Goal: Information Seeking & Learning: Learn about a topic

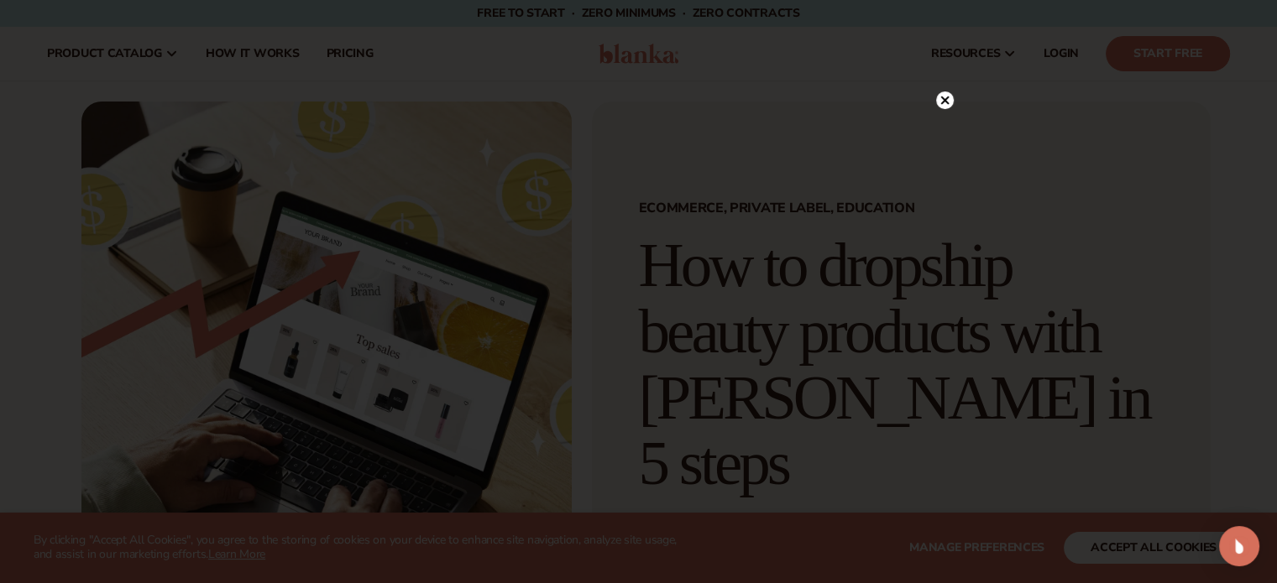
click at [947, 96] on circle at bounding box center [945, 100] width 18 height 18
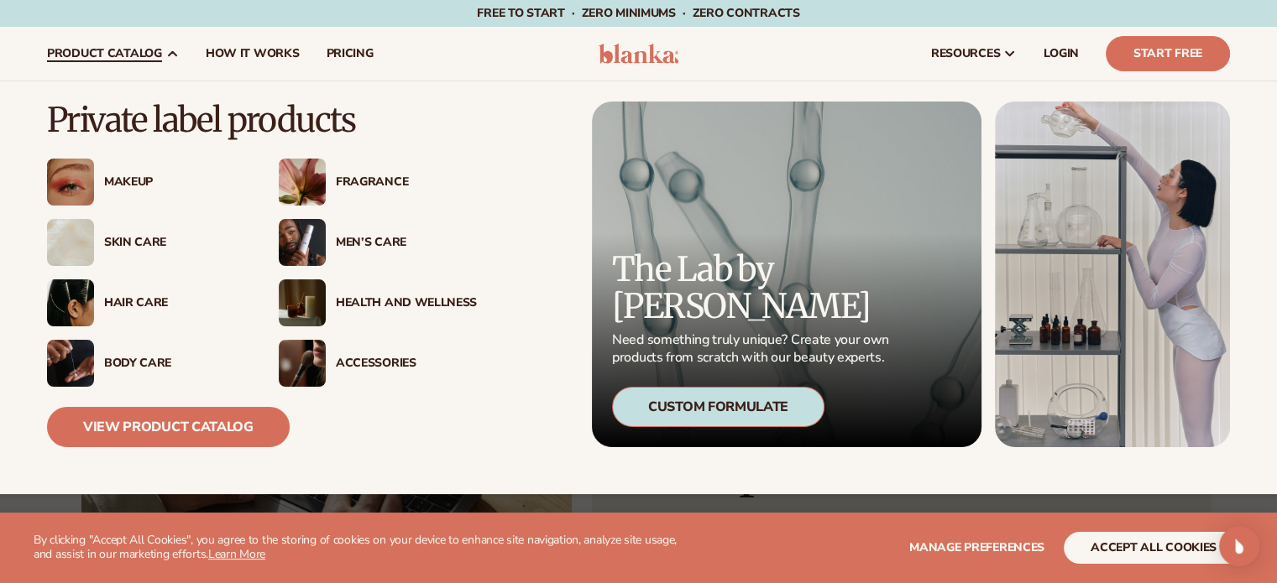
click at [357, 362] on div "Accessories" at bounding box center [406, 364] width 141 height 14
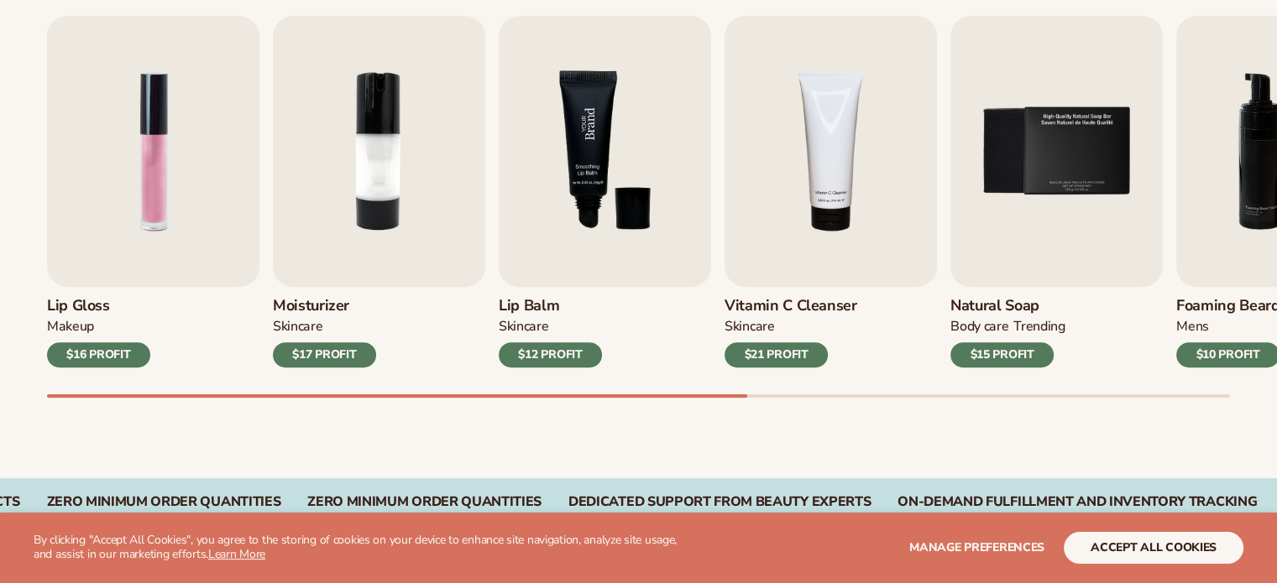
scroll to position [587, 0]
click at [168, 272] on img "1 / 9" at bounding box center [153, 150] width 212 height 271
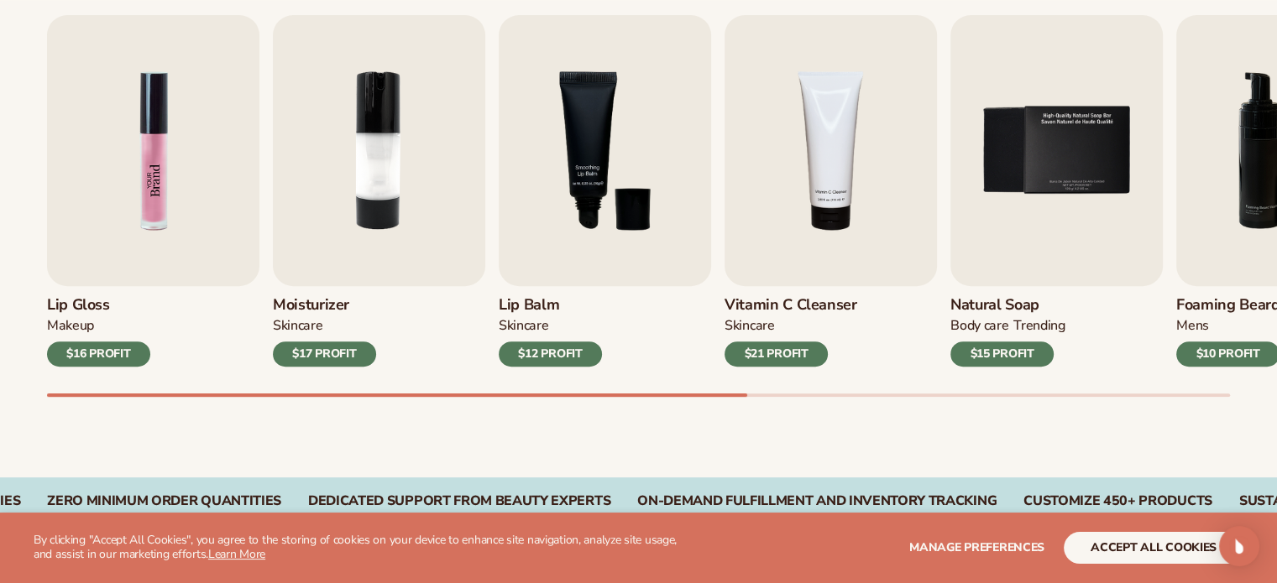
click at [195, 232] on img "1 / 9" at bounding box center [153, 150] width 212 height 271
click at [101, 350] on div "$16 PROFIT" at bounding box center [98, 354] width 103 height 25
click at [180, 214] on img "1 / 9" at bounding box center [153, 150] width 212 height 271
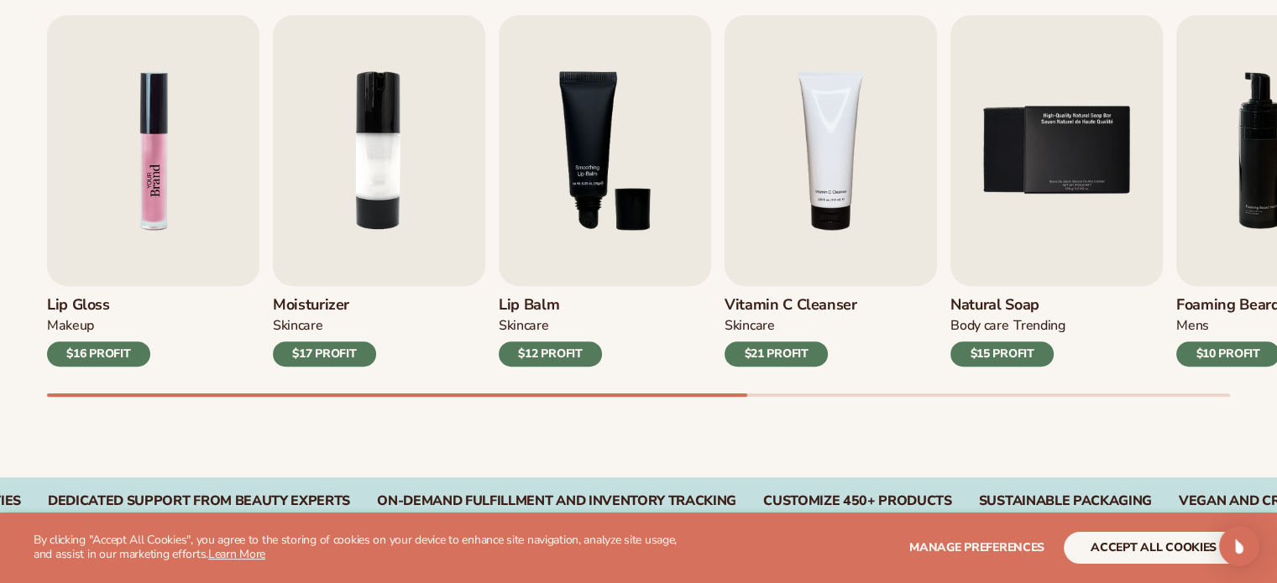
click at [170, 213] on img "1 / 9" at bounding box center [153, 150] width 212 height 271
click at [92, 228] on img "1 / 9" at bounding box center [153, 150] width 212 height 271
click at [112, 184] on img "1 / 9" at bounding box center [153, 150] width 212 height 271
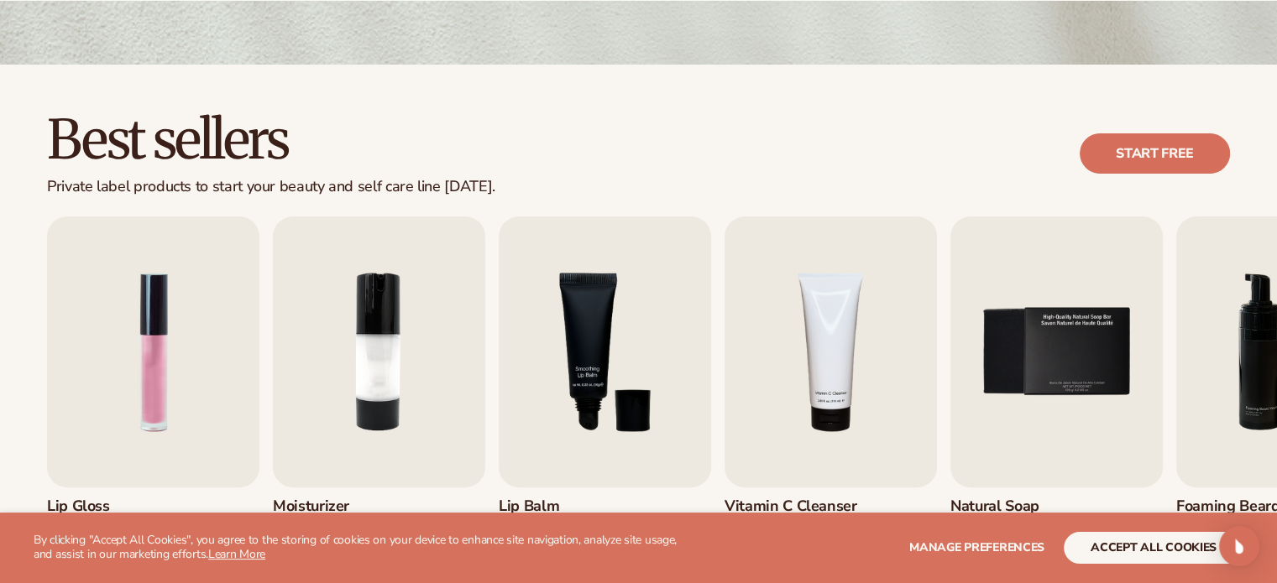
scroll to position [420, 0]
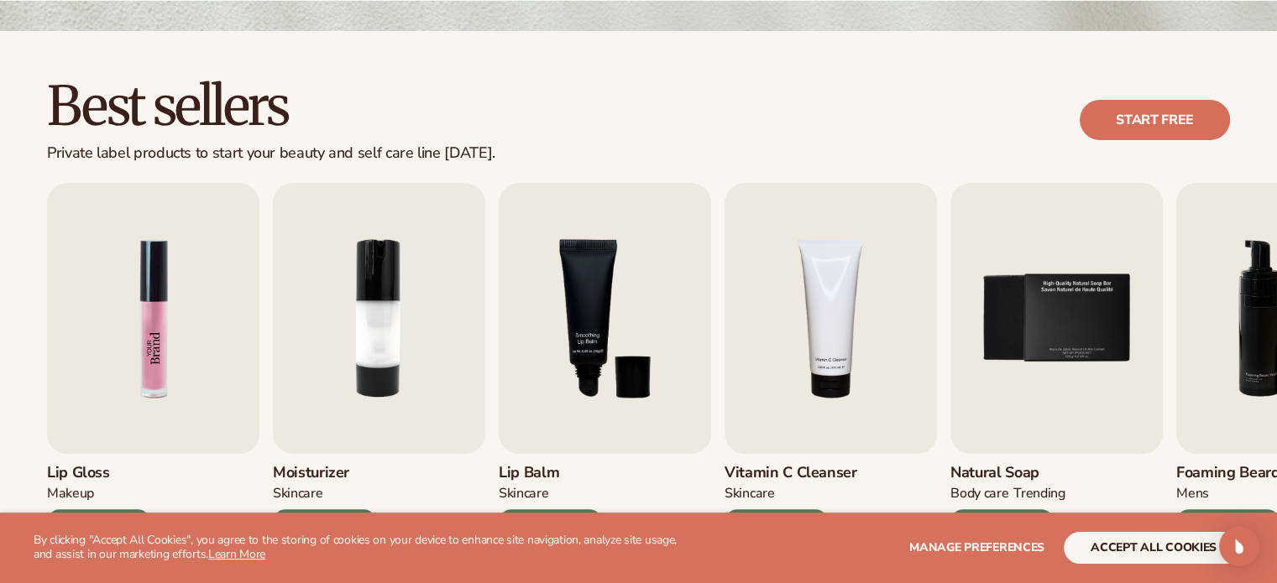
click at [187, 294] on img "1 / 9" at bounding box center [153, 318] width 212 height 271
click at [164, 300] on img "1 / 9" at bounding box center [153, 318] width 212 height 271
click at [160, 295] on img "1 / 9" at bounding box center [153, 318] width 212 height 271
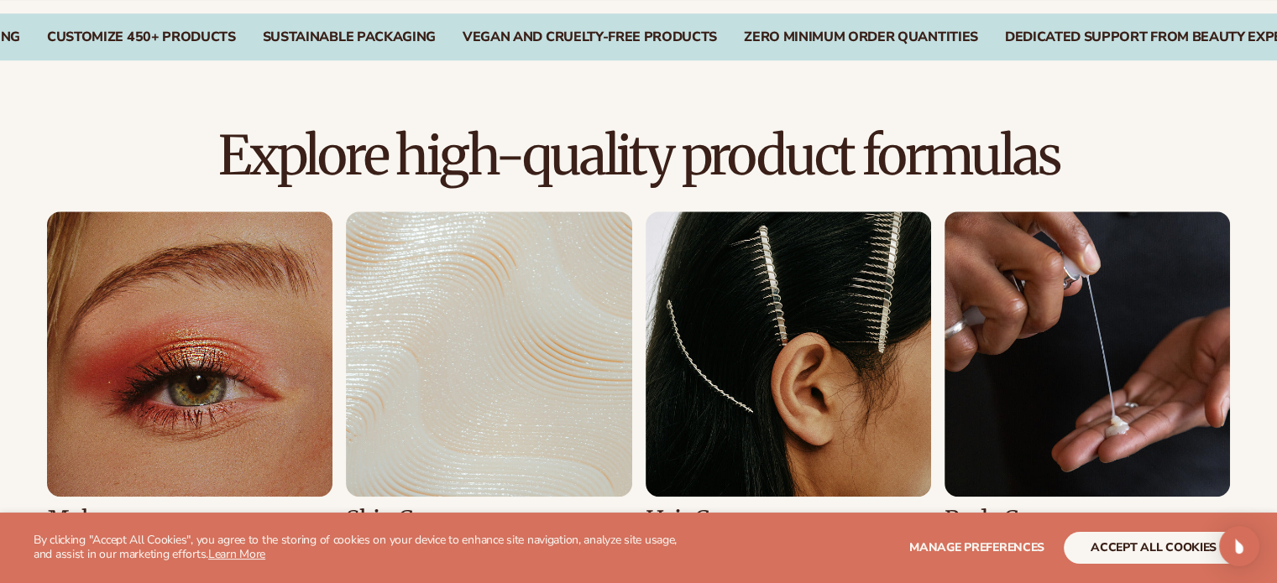
scroll to position [1175, 0]
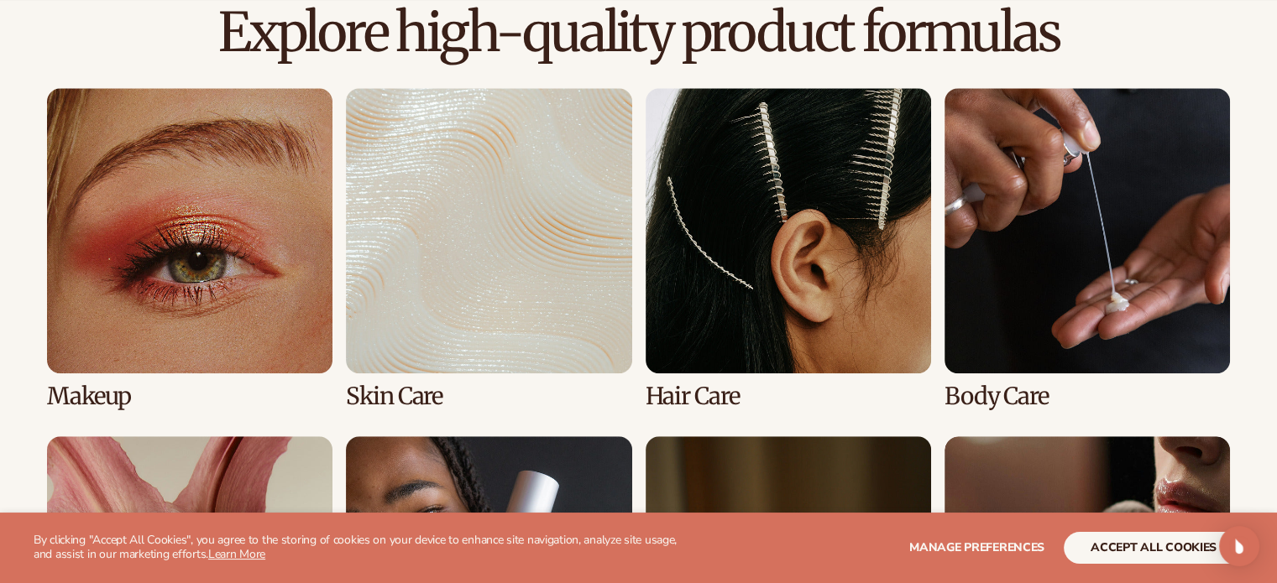
click at [407, 299] on link "2 / 8" at bounding box center [488, 248] width 285 height 321
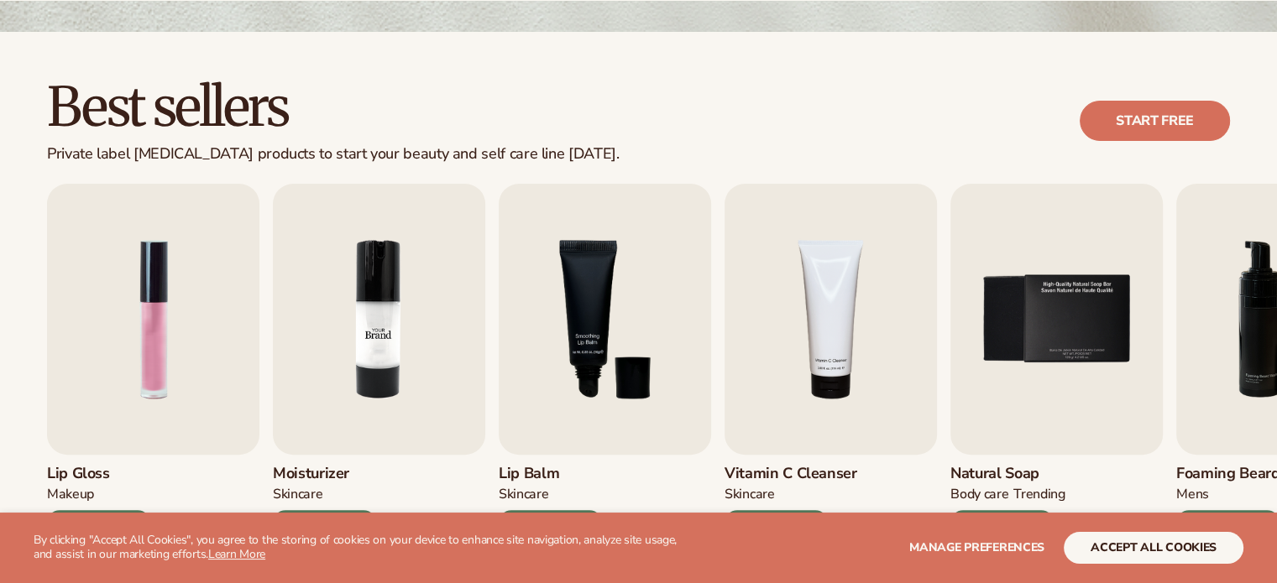
scroll to position [504, 0]
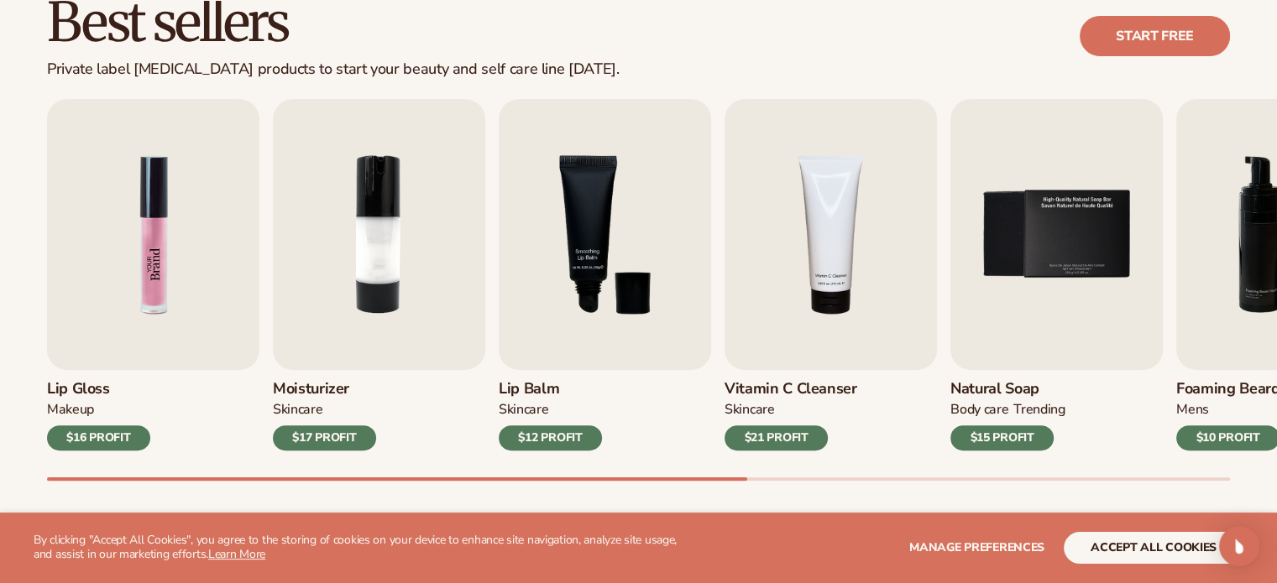
click at [145, 311] on img "1 / 9" at bounding box center [153, 234] width 212 height 271
